Goal: Task Accomplishment & Management: Use online tool/utility

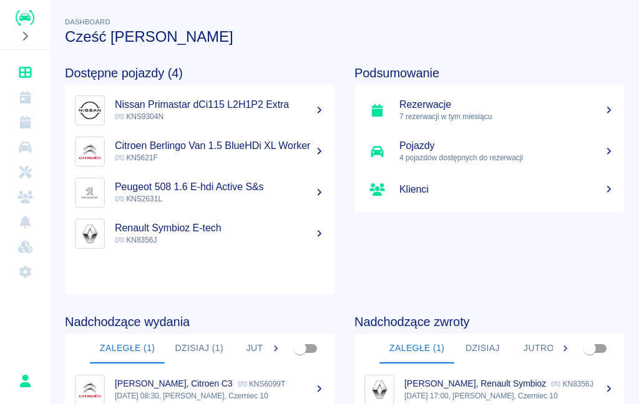
click at [27, 95] on icon "Kalendarz" at bounding box center [25, 97] width 16 height 12
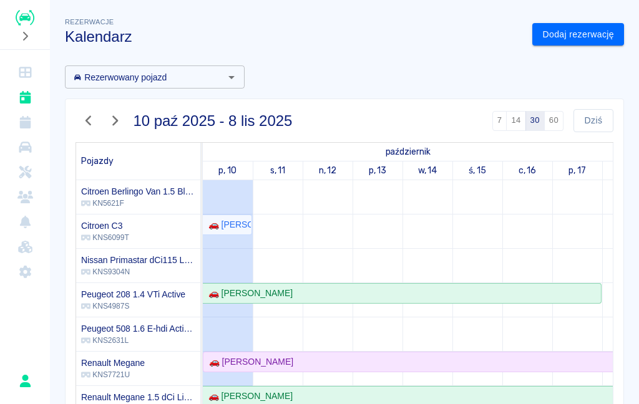
click at [25, 127] on icon "Rezerwacje" at bounding box center [24, 122] width 11 height 12
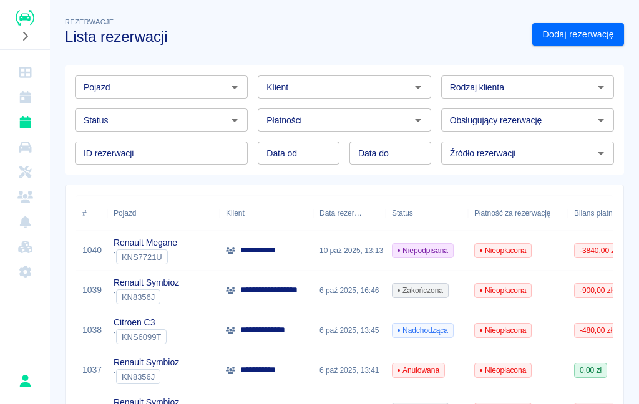
click at [195, 254] on div "Renault Megane ` KNS7721U" at bounding box center [163, 251] width 112 height 40
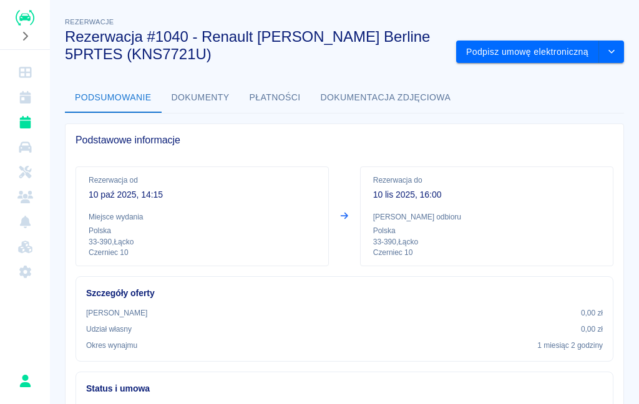
click at [543, 47] on button "Podpisz umowę elektroniczną" at bounding box center [527, 52] width 143 height 23
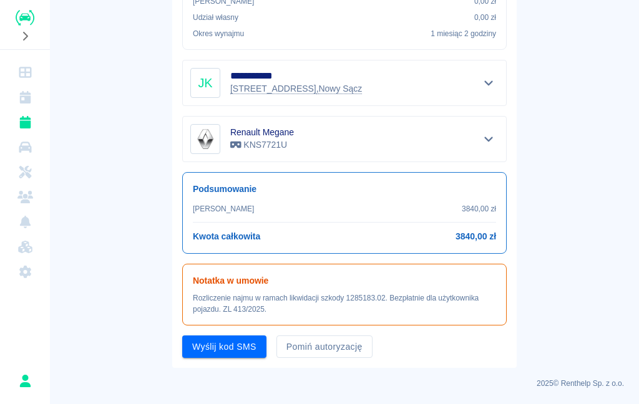
scroll to position [275, 0]
click at [339, 345] on button "Pomiń autoryzację" at bounding box center [324, 347] width 96 height 23
click at [240, 347] on button "Podpisz umowę" at bounding box center [224, 347] width 85 height 23
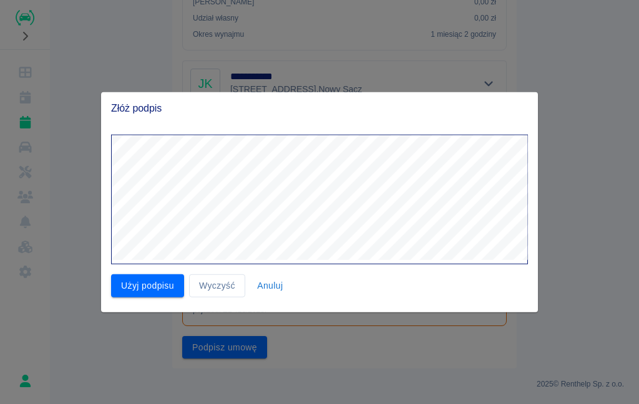
click at [144, 287] on button "Użyj podpisu" at bounding box center [147, 285] width 73 height 23
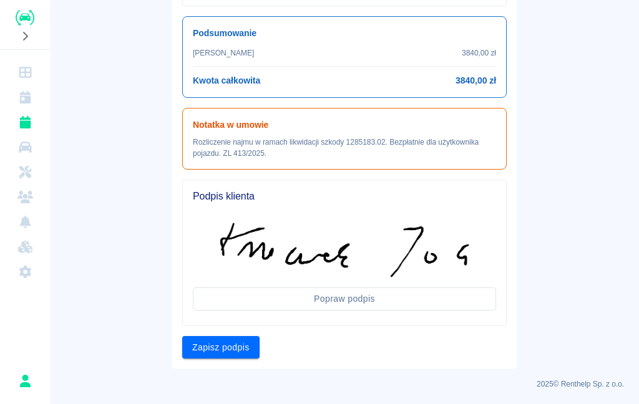
scroll to position [431, 0]
click at [229, 352] on button "Zapisz podpis" at bounding box center [220, 348] width 77 height 23
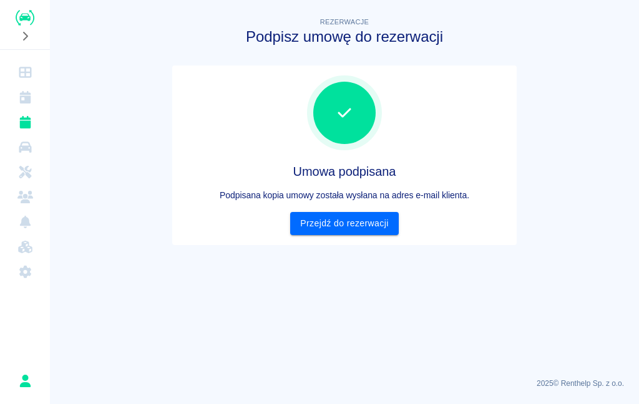
scroll to position [0, 0]
click at [364, 225] on link "Przejdź do rezerwacji" at bounding box center [344, 223] width 108 height 23
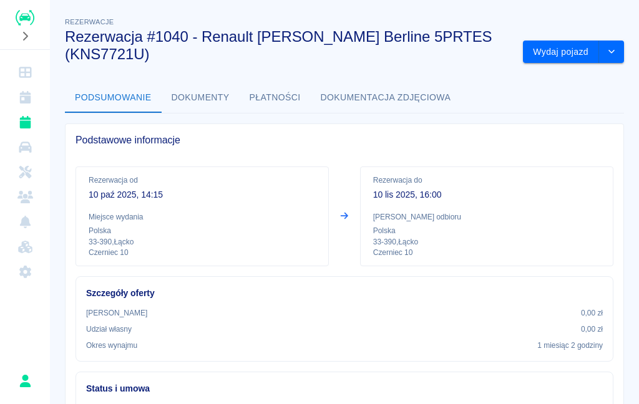
click at [561, 51] on button "Wydaj pojazd" at bounding box center [561, 52] width 76 height 23
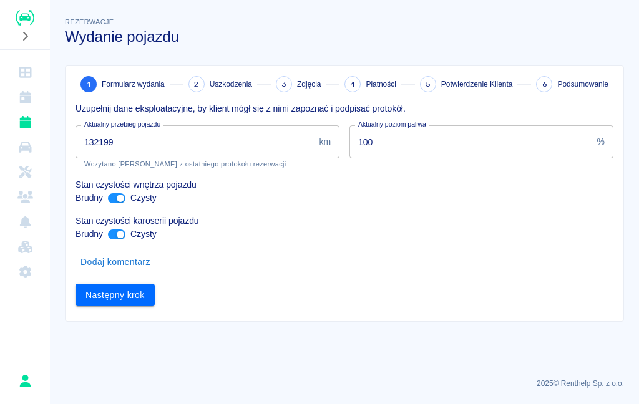
click at [213, 140] on input "132199" at bounding box center [194, 141] width 238 height 33
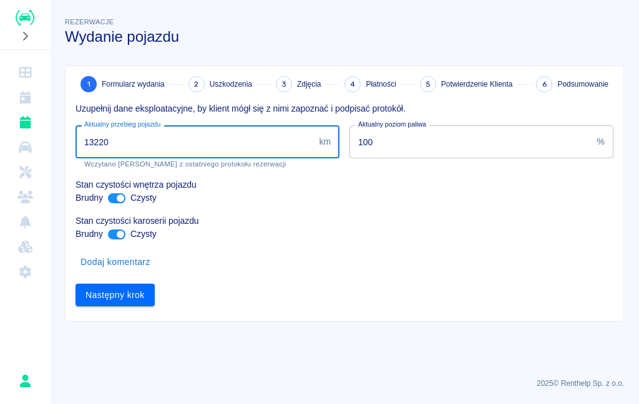
type input "132200"
click at [121, 295] on button "Następny krok" at bounding box center [114, 295] width 79 height 23
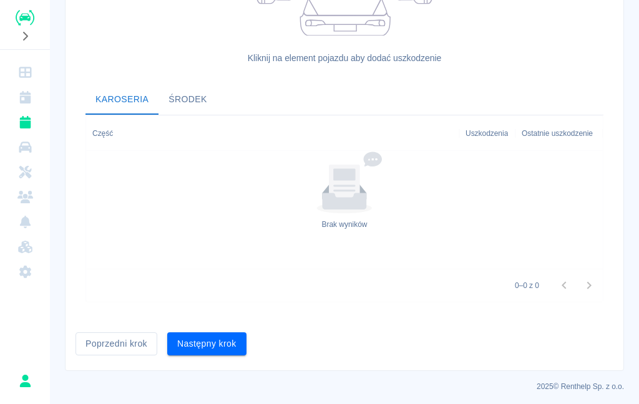
scroll to position [370, 0]
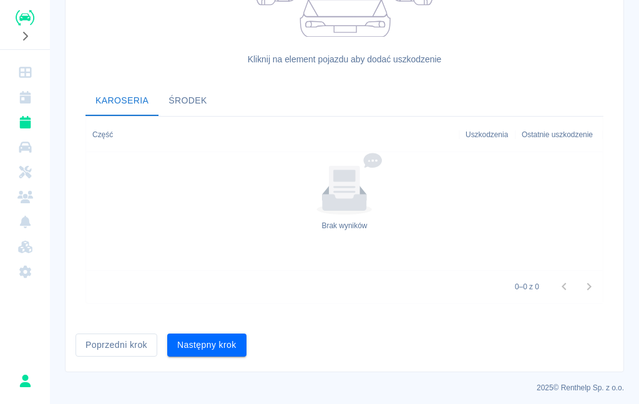
click at [227, 343] on button "Następny krok" at bounding box center [206, 345] width 79 height 23
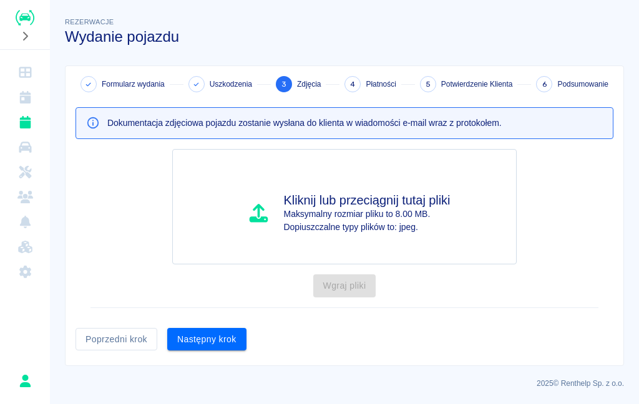
scroll to position [0, 0]
click at [215, 341] on button "Następny krok" at bounding box center [206, 339] width 79 height 23
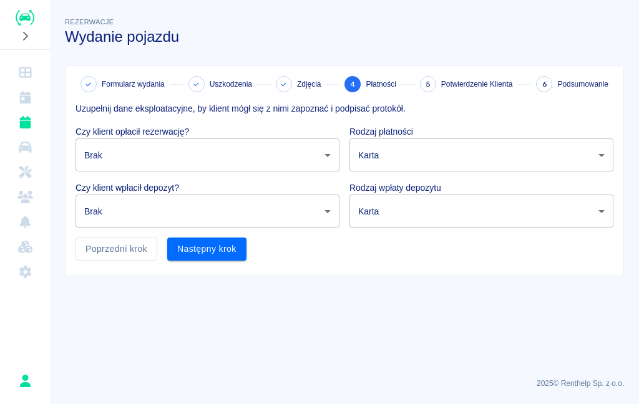
click at [292, 158] on body "Używamy plików Cookies, by zapewnić Ci najlepsze możliwe doświadczenie. Aby dow…" at bounding box center [319, 202] width 639 height 404
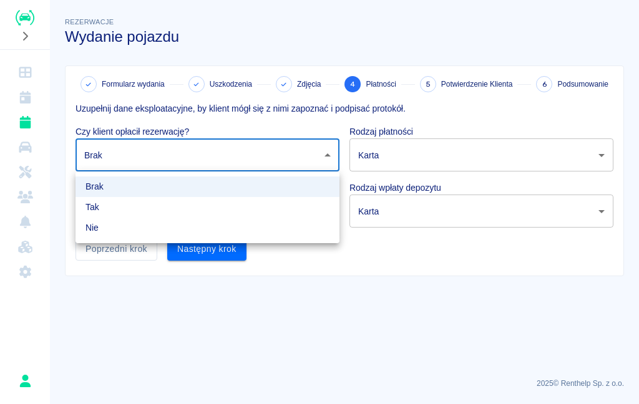
click at [181, 230] on li "Nie" at bounding box center [207, 228] width 264 height 21
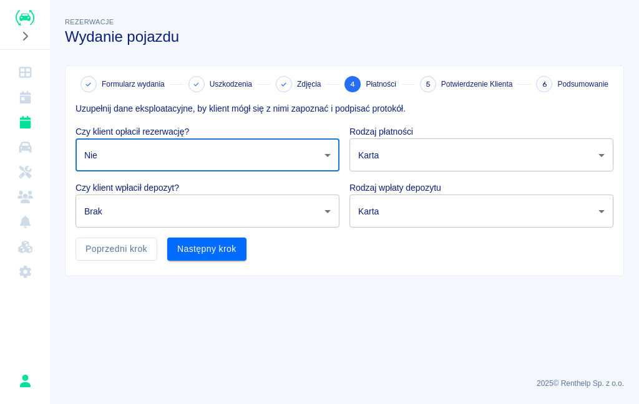
type input "false"
click at [295, 208] on body "Używamy plików Cookies, by zapewnić Ci najlepsze możliwe doświadczenie. Aby dow…" at bounding box center [319, 202] width 639 height 404
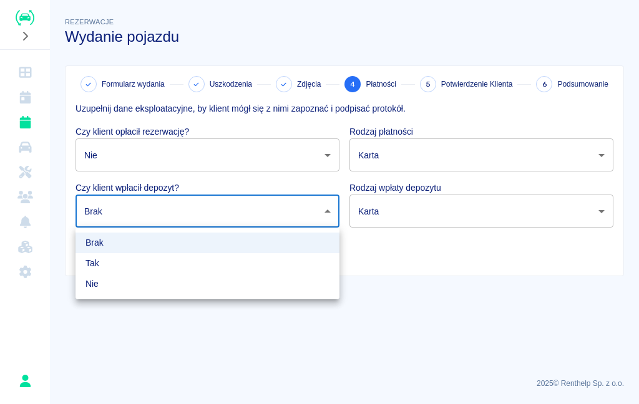
click at [257, 281] on li "Nie" at bounding box center [207, 284] width 264 height 21
type input "false"
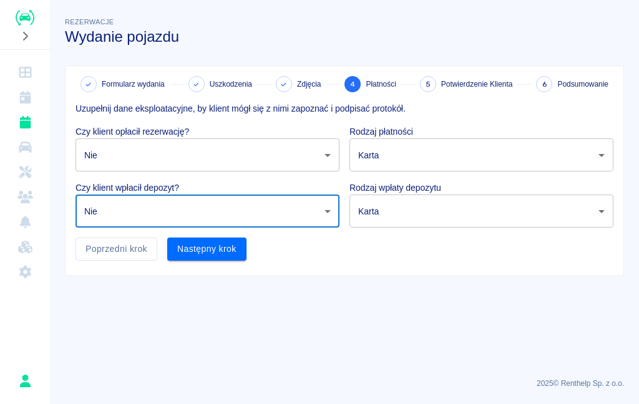
click at [223, 259] on button "Następny krok" at bounding box center [206, 249] width 79 height 23
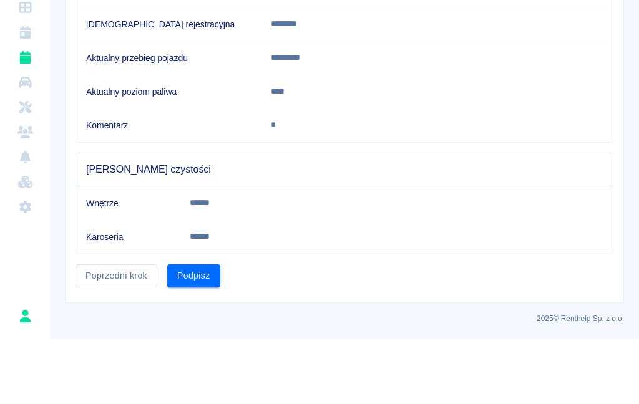
scroll to position [153, 0]
click at [200, 330] on button "Podpisz" at bounding box center [193, 341] width 53 height 23
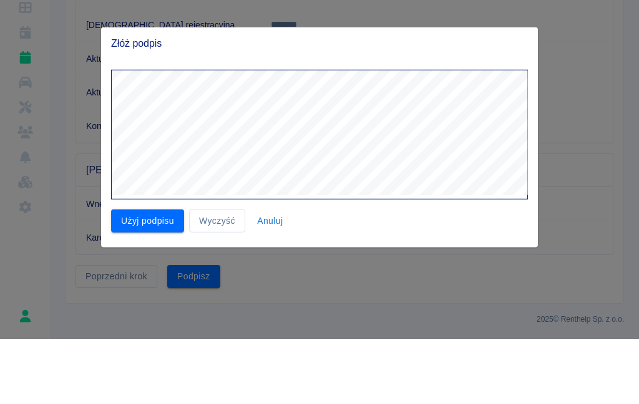
click at [160, 274] on button "Użyj podpisu" at bounding box center [147, 285] width 73 height 23
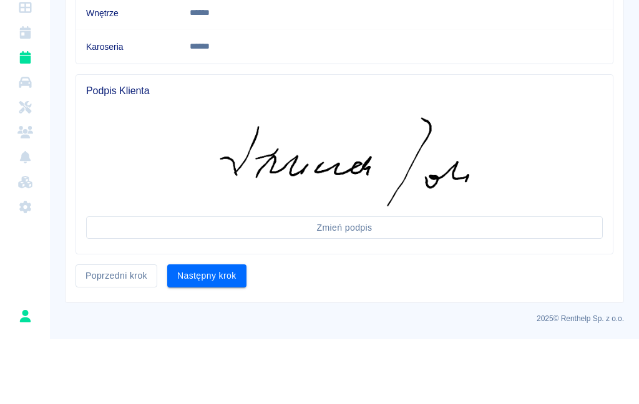
scroll to position [344, 0]
click at [216, 330] on button "Następny krok" at bounding box center [206, 341] width 79 height 23
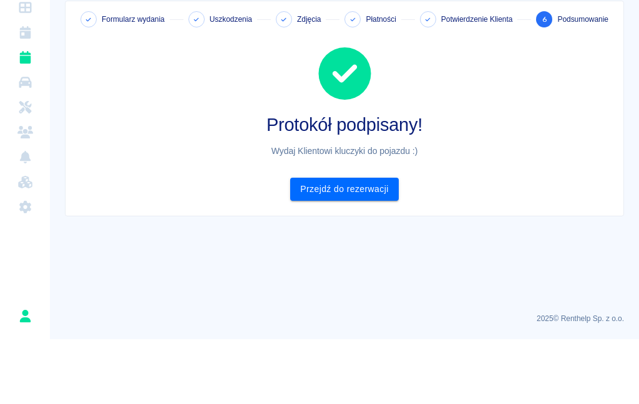
scroll to position [0, 0]
click at [351, 243] on link "Przejdź do rezerwacji" at bounding box center [344, 254] width 108 height 23
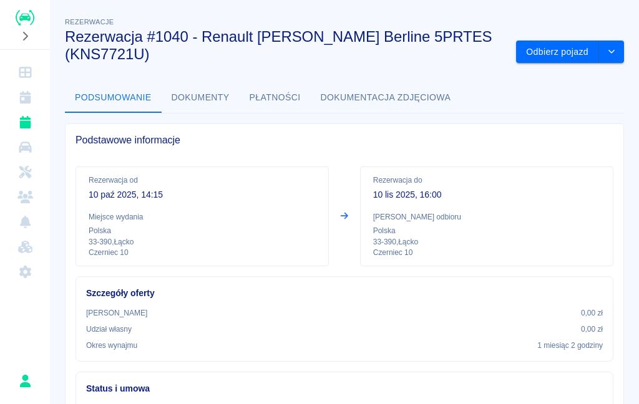
click at [217, 95] on button "Dokumenty" at bounding box center [201, 98] width 78 height 30
